Goal: Find specific page/section: Find specific page/section

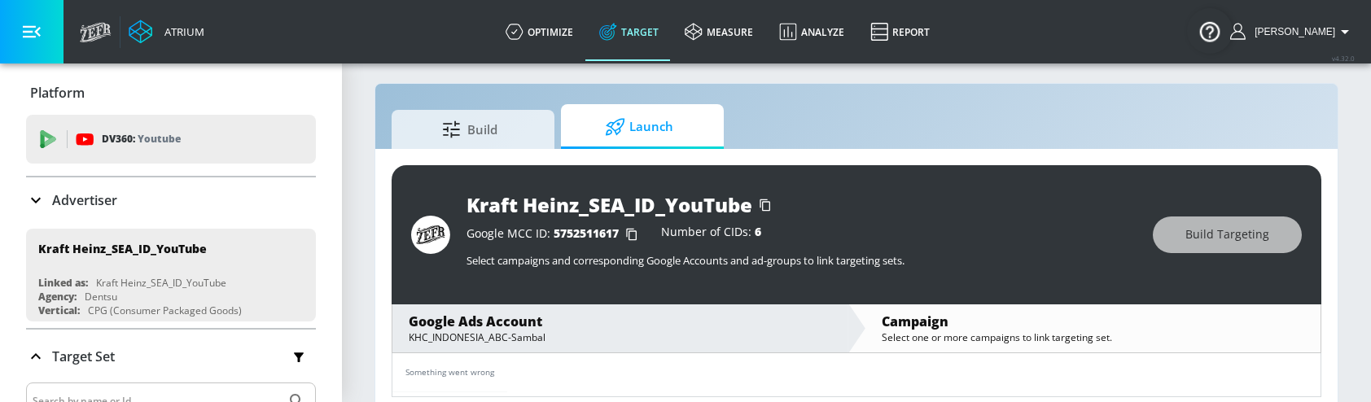
scroll to position [24, 0]
